Goal: Find specific page/section: Find specific page/section

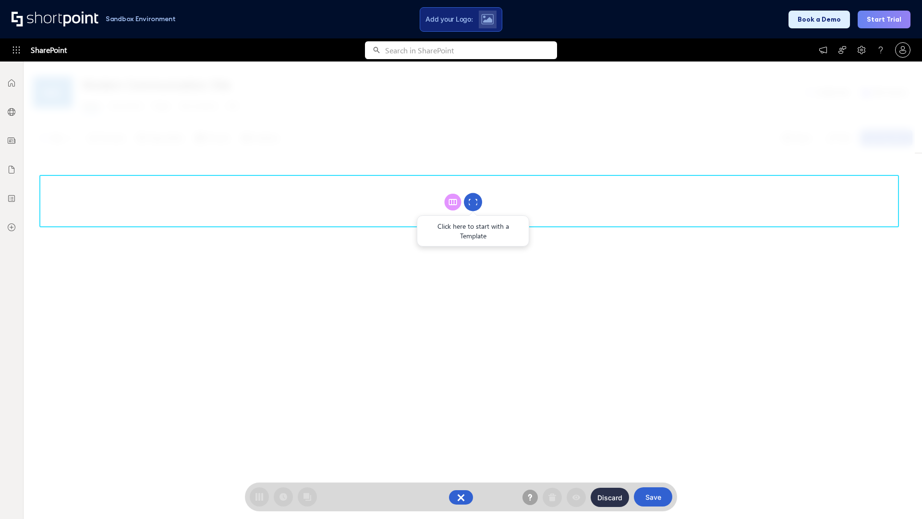
click at [473, 202] on circle at bounding box center [473, 202] width 18 height 18
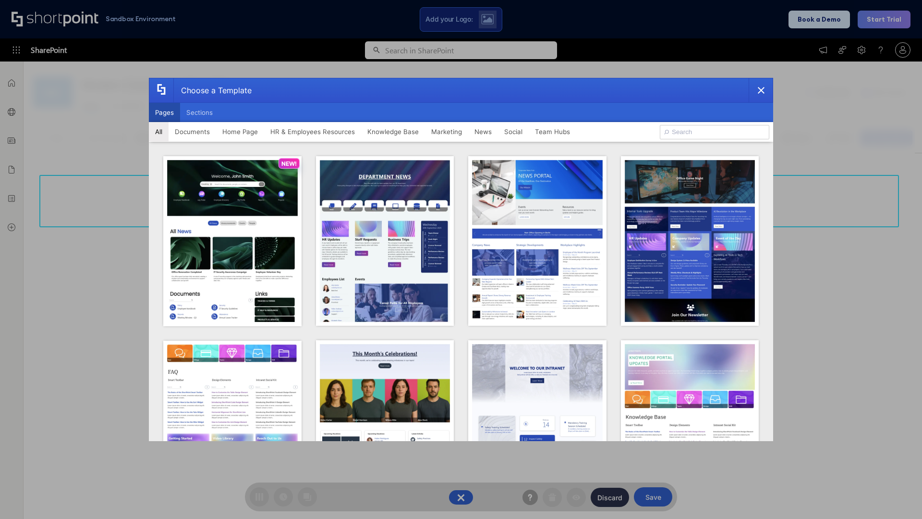
click at [164, 112] on button "Pages" at bounding box center [164, 112] width 31 height 19
type input "Intranet Layout 5"
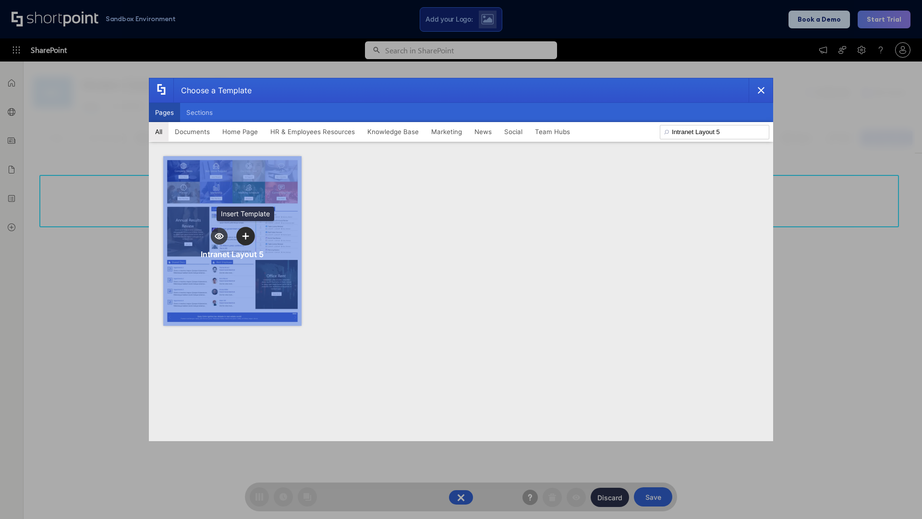
click at [245, 236] on icon "template selector" at bounding box center [245, 235] width 7 height 7
